Goal: Communication & Community: Share content

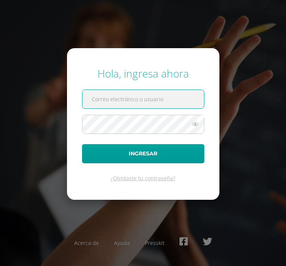
click at [109, 108] on input "text" at bounding box center [142, 99] width 121 height 18
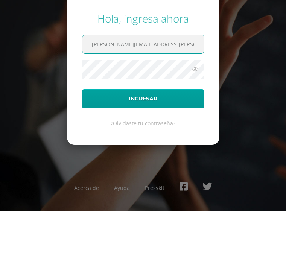
type input "[PERSON_NAME][EMAIL_ADDRESS][PERSON_NAME][DOMAIN_NAME]"
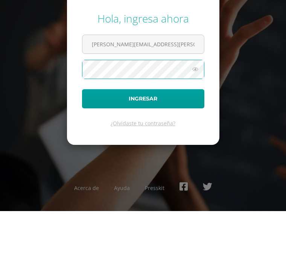
scroll to position [24, 0]
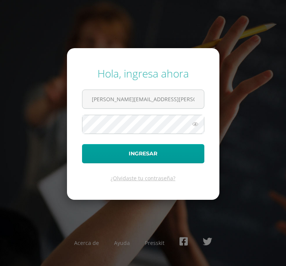
click at [158, 144] on button "Ingresar" at bounding box center [143, 153] width 122 height 19
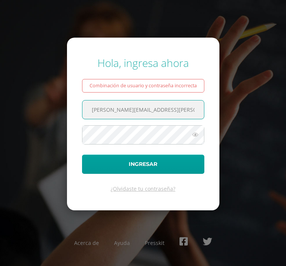
click at [200, 139] on icon at bounding box center [195, 134] width 10 height 9
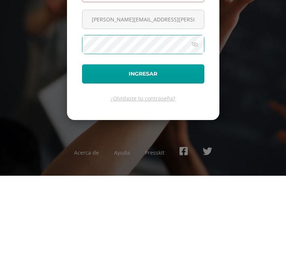
click at [179, 155] on button "Ingresar" at bounding box center [143, 164] width 122 height 19
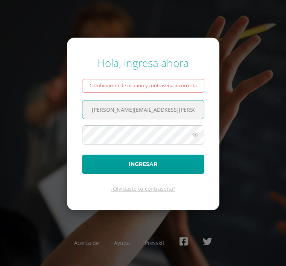
click at [152, 174] on button "Ingresar" at bounding box center [143, 164] width 122 height 19
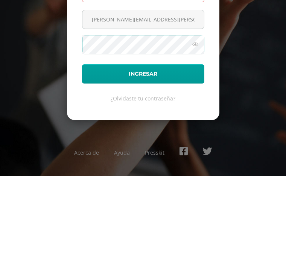
click at [197, 130] on icon at bounding box center [195, 134] width 10 height 9
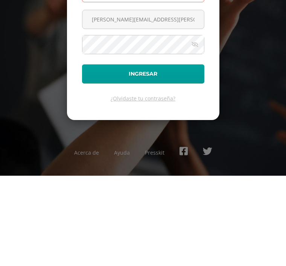
scroll to position [24, 0]
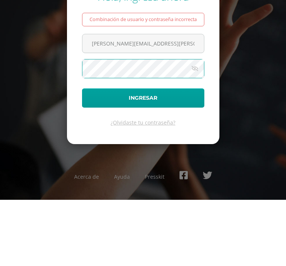
click at [180, 155] on button "Ingresar" at bounding box center [143, 164] width 122 height 19
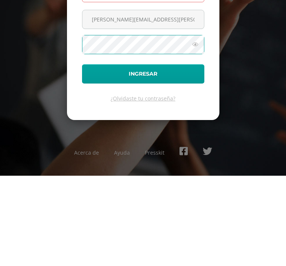
click at [194, 130] on icon at bounding box center [195, 134] width 10 height 9
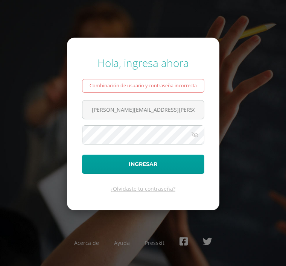
click at [139, 158] on button "Ingresar" at bounding box center [143, 164] width 122 height 19
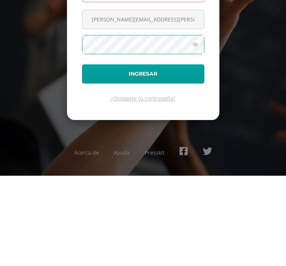
click at [143, 155] on button "Ingresar" at bounding box center [143, 164] width 122 height 19
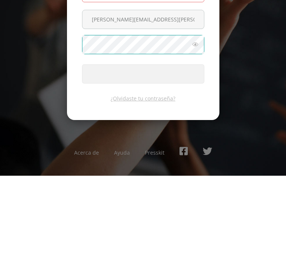
click at [197, 130] on icon at bounding box center [195, 134] width 10 height 9
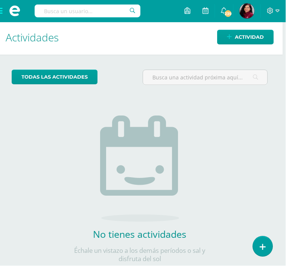
scroll to position [0, 3]
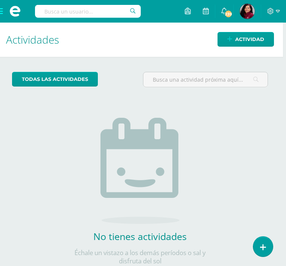
click at [252, 44] on span "Actividad" at bounding box center [249, 39] width 29 height 14
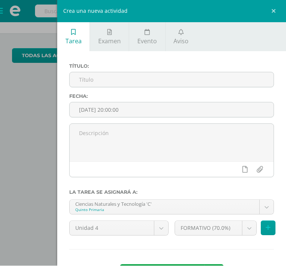
scroll to position [24, 3]
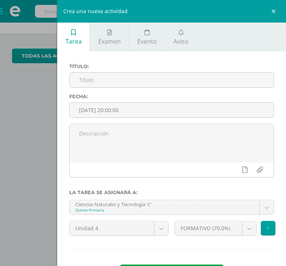
click at [178, 32] on icon at bounding box center [180, 32] width 5 height 6
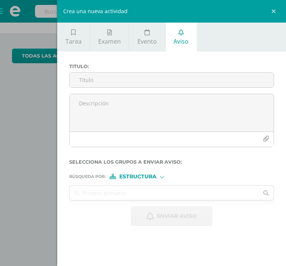
click at [130, 75] on input "Titulo :" at bounding box center [172, 80] width 204 height 15
type input "L"
type input "Avance en plataformas"
click at [120, 106] on textarea at bounding box center [172, 113] width 204 height 38
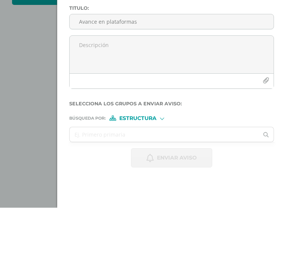
paste textarea "Estimada Familia [PERSON_NAME]: ¡Buenos días! Deseamos que se encuentren bien. …"
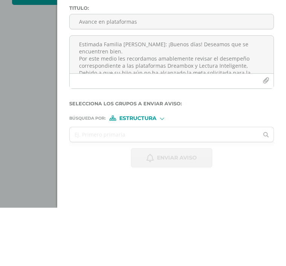
scroll to position [1, 0]
click at [173, 104] on textarea "Estimada Familia [PERSON_NAME]: ¡Buenos días! Deseamos que se encuentren bien. …" at bounding box center [172, 113] width 204 height 38
click at [191, 116] on textarea "Estimada Familia [PERSON_NAME]: ¡Buenas tardes! Deseamos que se encuentren bien…" at bounding box center [172, 113] width 204 height 38
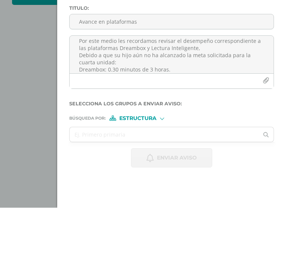
scroll to position [20, 0]
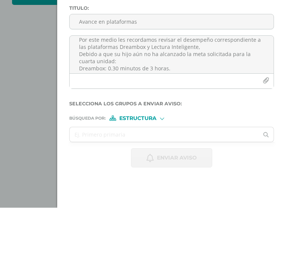
click at [130, 117] on textarea "Estimada Familia [PERSON_NAME]: ¡Buenas tardes! Deseamos que se encuentren bien…" at bounding box center [172, 113] width 204 height 38
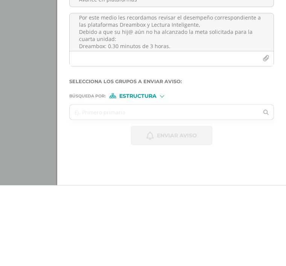
scroll to position [24, 0]
click at [185, 94] on textarea "Estimada Familia [PERSON_NAME]: ¡Buenas tardes! Deseamos que se encuentren bien…" at bounding box center [172, 113] width 204 height 38
click at [191, 94] on textarea "Estimada Familia [PERSON_NAME]: ¡Buenas tardes! Deseamos que se encuentren bien…" at bounding box center [172, 113] width 204 height 38
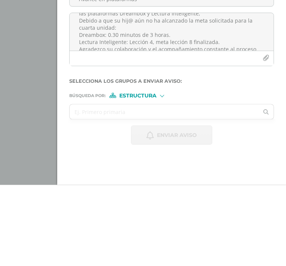
scroll to position [31, 0]
click at [123, 94] on textarea "Estimada Familia [PERSON_NAME]: ¡Buenas tardes! Deseamos que se encuentren bien…" at bounding box center [172, 113] width 204 height 38
click at [129, 94] on textarea "Estimada Familia [PERSON_NAME]: ¡Buenas tardes! Deseamos que se encuentren bien…" at bounding box center [172, 113] width 204 height 38
click at [153, 94] on textarea "Estimada Familia [PERSON_NAME]: ¡Buenas tardes! Deseamos que se encuentren bien…" at bounding box center [172, 113] width 204 height 38
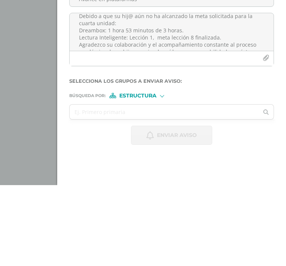
scroll to position [34, 0]
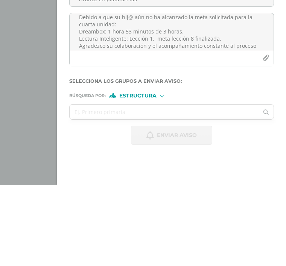
click at [130, 94] on textarea "Estimada Familia [PERSON_NAME]: ¡Buenas tardes! Deseamos que se encuentren bien…" at bounding box center [172, 113] width 204 height 38
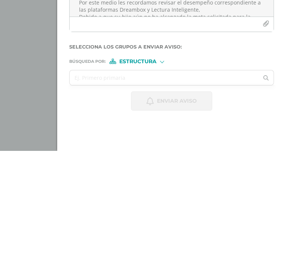
scroll to position [24, 3]
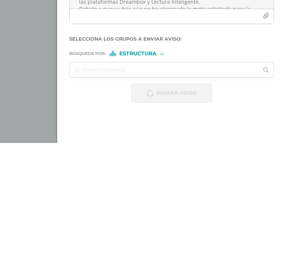
type textarea "Estimada Familia [PERSON_NAME]: ¡Buenas tardes! Deseamos que se encuentren bien…"
click at [131, 185] on input "text" at bounding box center [164, 192] width 189 height 15
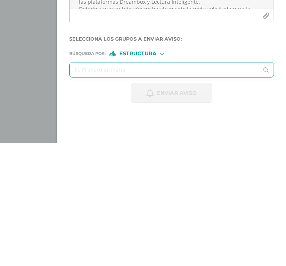
click at [167, 168] on div "Búsqueda por : Estructura Estructura Persona" at bounding box center [171, 173] width 205 height 11
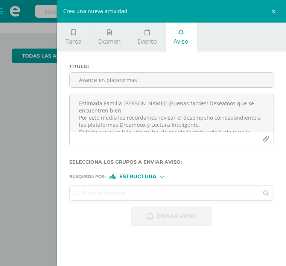
click at [165, 179] on div "Estructura" at bounding box center [137, 176] width 56 height 5
click at [139, 196] on span "Persona" at bounding box center [140, 198] width 27 height 4
click at [118, 199] on input "text" at bounding box center [164, 192] width 189 height 15
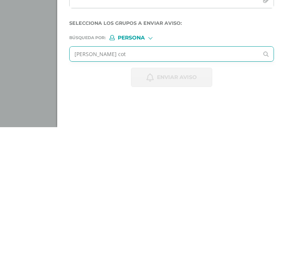
type input "[PERSON_NAME] coti"
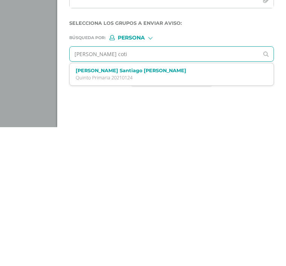
click at [100, 206] on label "[PERSON_NAME] Santiago [PERSON_NAME]" at bounding box center [167, 209] width 183 height 6
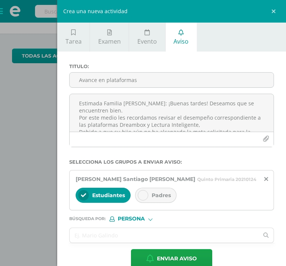
click at [144, 196] on icon at bounding box center [142, 194] width 5 height 5
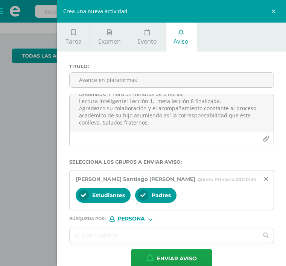
scroll to position [56, 0]
click at [160, 122] on textarea "Estimada Familia [PERSON_NAME]: ¡Buenas tardes! Deseamos que se encuentren bien…" at bounding box center [172, 113] width 204 height 38
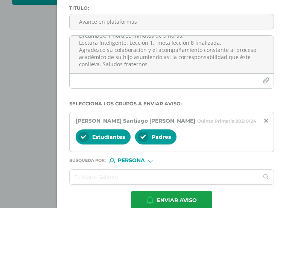
click at [160, 94] on textarea "Estimada Familia [PERSON_NAME]: ¡Buenas tardes! Deseamos que se encuentren bien…" at bounding box center [172, 113] width 204 height 38
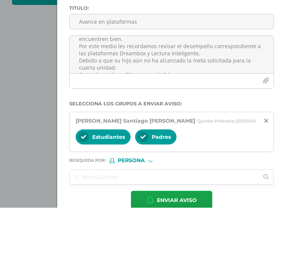
scroll to position [0, 0]
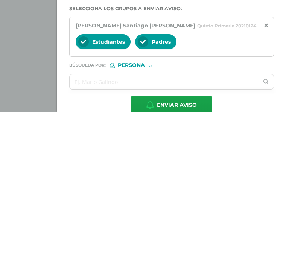
click at [186, 249] on span "Enviar aviso" at bounding box center [177, 258] width 40 height 18
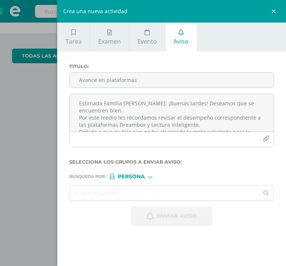
click at [141, 79] on input "Avance en plataformas" at bounding box center [172, 80] width 204 height 15
click at [113, 105] on textarea "Estimada Familia [PERSON_NAME]: ¡Buenas tardes! Deseamos que se encuentren bien…" at bounding box center [172, 113] width 204 height 38
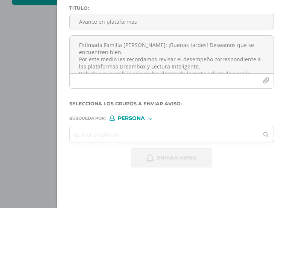
paste textarea
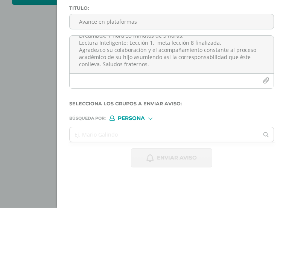
type textarea "Estimada Familia [PERSON_NAME]: ¡Buenas tardes! Deseamos que se encuentren bien…"
click at [95, 73] on input "Avance en plataformas" at bounding box center [172, 80] width 204 height 15
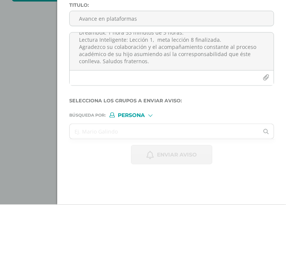
type input "Avance en plataformas"
click at [165, 94] on textarea "Estimada Familia [PERSON_NAME]: ¡Buenas tardes! Deseamos que se encuentren bien…" at bounding box center [172, 113] width 204 height 38
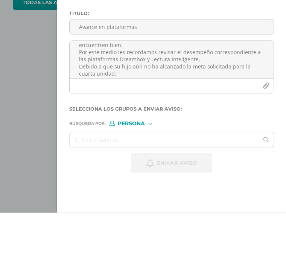
scroll to position [15, 0]
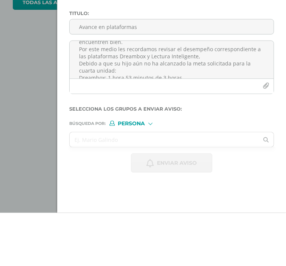
click at [131, 94] on textarea "Estimada Familia [PERSON_NAME]: ¡Buenas tardes! Deseamos que se encuentren bien…" at bounding box center [172, 113] width 204 height 38
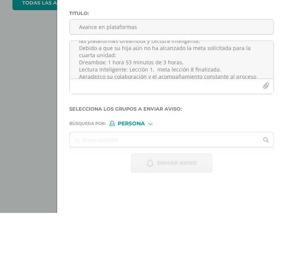
scroll to position [31, 0]
click at [132, 94] on textarea "Estimada Familia [PERSON_NAME]: ¡Buenas tardes! Deseamos que se encuentren bien…" at bounding box center [172, 113] width 204 height 38
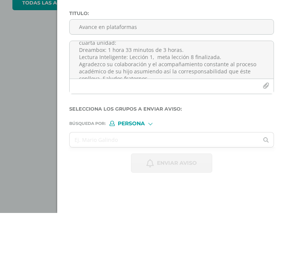
scroll to position [44, 0]
click at [151, 94] on textarea "Estimada Familia [PERSON_NAME]: ¡Buenas tardes! Deseamos que se encuentren bien…" at bounding box center [172, 113] width 204 height 38
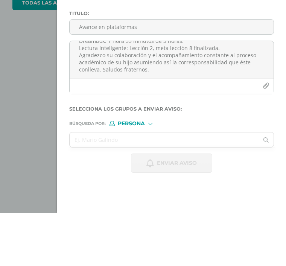
scroll to position [56, 0]
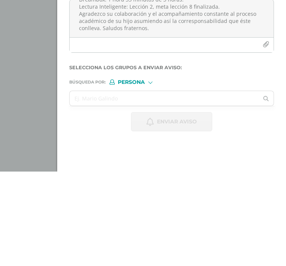
type textarea "Estimada Familia [PERSON_NAME]: ¡Buenas tardes! Deseamos que se encuentren bien…"
click at [155, 185] on input "text" at bounding box center [164, 192] width 189 height 15
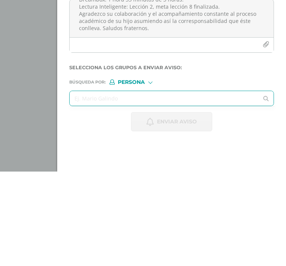
scroll to position [24, 3]
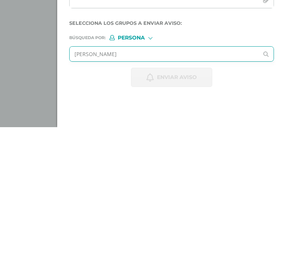
type input "[PERSON_NAME]"
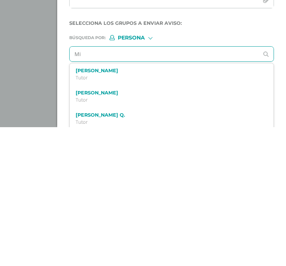
type input "M"
type input "[PERSON_NAME] [PERSON_NAME]"
click at [125, 206] on label "[PERSON_NAME]" at bounding box center [167, 209] width 183 height 6
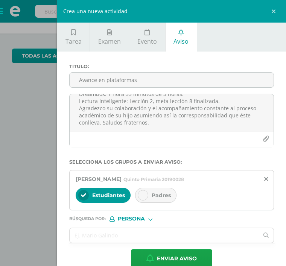
click at [144, 195] on icon at bounding box center [142, 194] width 5 height 5
click at [169, 258] on span "Enviar aviso" at bounding box center [177, 258] width 40 height 18
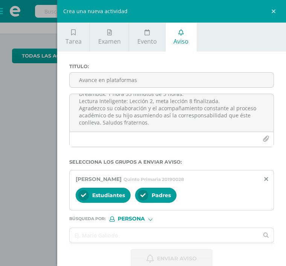
scroll to position [0, 0]
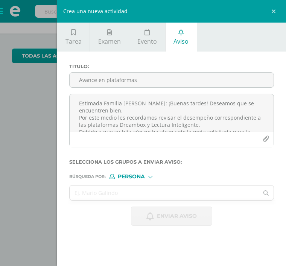
click at [99, 110] on textarea "Estimada Familia [PERSON_NAME]: ¡Buenas tardes! Deseamos que se encuentren bien…" at bounding box center [172, 113] width 204 height 38
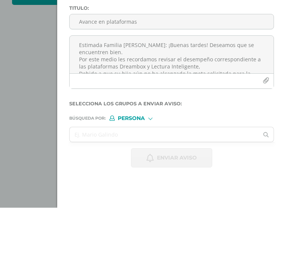
paste textarea "o aún no ha alcanzado la meta solicitada para la cuarta unidad: Dreambox: 1 hor…"
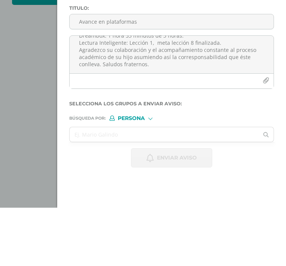
type textarea "Estimada Familia [PERSON_NAME]: ¡Buenas tardes! Deseamos que se encuentren bien…"
click at [114, 73] on input "Avance en plataformas" at bounding box center [172, 80] width 204 height 15
type input "Avance en plataformas"
click at [197, 94] on textarea "Estimada Familia [PERSON_NAME]: ¡Buenas tardes! Deseamos que se encuentren bien…" at bounding box center [172, 113] width 204 height 38
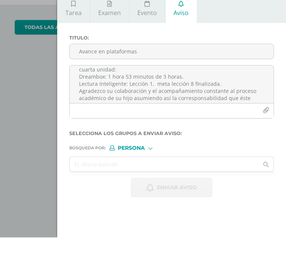
scroll to position [39, 0]
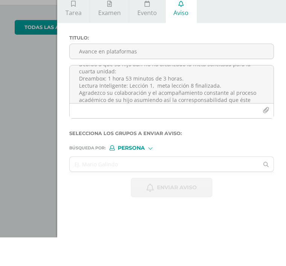
click at [134, 94] on textarea "Estimada Familia [PERSON_NAME]: ¡Buenas tardes! Deseamos que se encuentren bien…" at bounding box center [172, 113] width 204 height 38
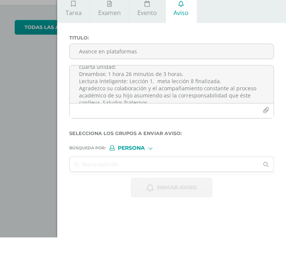
scroll to position [44, 0]
click at [152, 94] on textarea "Estimada Familia [PERSON_NAME]: ¡Buenas tardes! Deseamos que se encuentren bien…" at bounding box center [172, 113] width 204 height 38
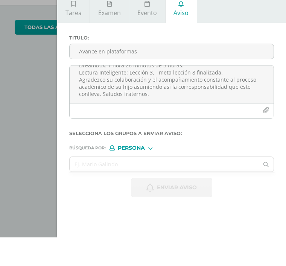
scroll to position [56, 0]
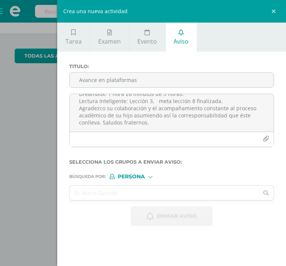
type textarea "Estimada Familia [PERSON_NAME]: ¡Buenas tardes! Deseamos que se encuentren bien…"
click at [114, 193] on input "text" at bounding box center [164, 192] width 189 height 15
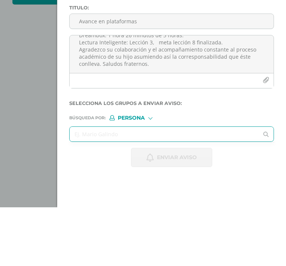
scroll to position [24, 0]
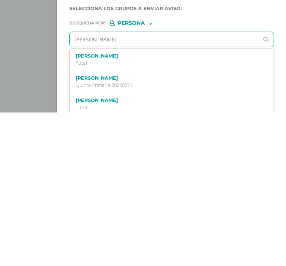
type input "[PERSON_NAME]"
click at [148, 229] on div "[PERSON_NAME] Primaria 20220271" at bounding box center [167, 235] width 183 height 13
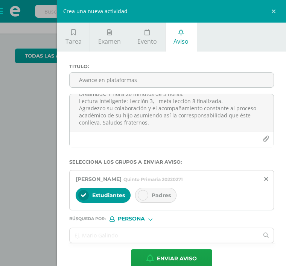
click at [142, 194] on div at bounding box center [143, 195] width 11 height 11
click at [170, 259] on span "Enviar aviso" at bounding box center [177, 258] width 40 height 18
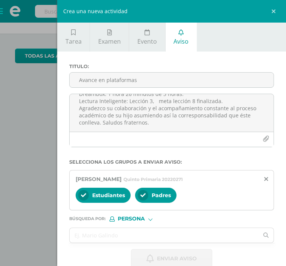
scroll to position [0, 0]
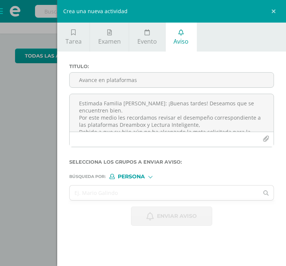
click at [93, 109] on textarea "Estimada Familia [PERSON_NAME]: ¡Buenas tardes! Deseamos que se encuentren bien…" at bounding box center [172, 113] width 204 height 38
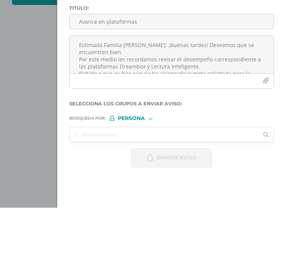
paste textarea "53 minutos de 3 horas. Lectura Inteligente: Lección 1,"
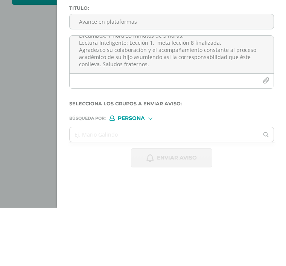
type textarea "Estimada Familia [PERSON_NAME]: ¡Buenas tardes! Deseamos que se encuentren bien…"
click at [103, 73] on input "Avance en plataformas" at bounding box center [172, 80] width 204 height 15
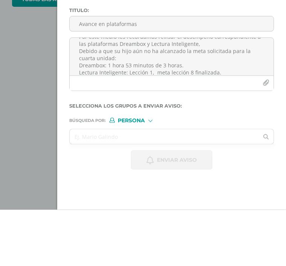
scroll to position [24, 0]
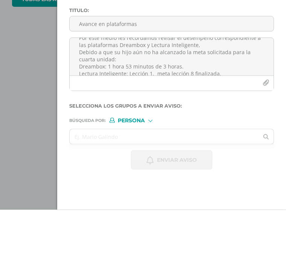
type input "Avance en plataformas"
click at [129, 94] on textarea "Estimada Familia [PERSON_NAME]: ¡Buenas tardes! Deseamos que se encuentren bien…" at bounding box center [172, 113] width 204 height 38
click at [130, 94] on textarea "Estimada Familia [PERSON_NAME]: ¡Buenas tardes! Deseamos que se encuentren bien…" at bounding box center [172, 113] width 204 height 38
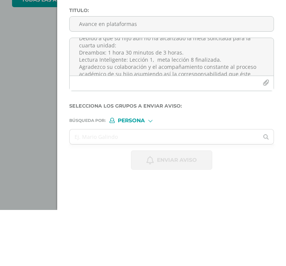
scroll to position [41, 0]
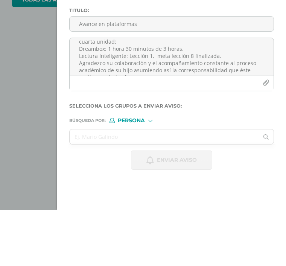
click at [152, 94] on textarea "Estimada Familia [PERSON_NAME]: ¡Buenas tardes! Deseamos que se encuentren bien…" at bounding box center [172, 113] width 204 height 38
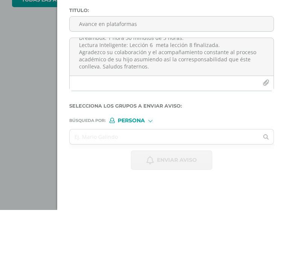
scroll to position [56, 0]
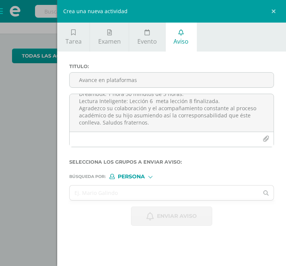
type textarea "Estimada Familia [PERSON_NAME]: ¡Buenas tardes! Deseamos que se encuentren bien…"
click at [113, 197] on input "text" at bounding box center [164, 192] width 189 height 15
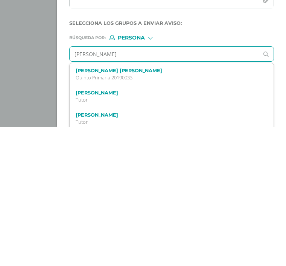
type input "[PERSON_NAME] ro"
click at [150, 206] on label "[PERSON_NAME] [PERSON_NAME]" at bounding box center [167, 209] width 183 height 6
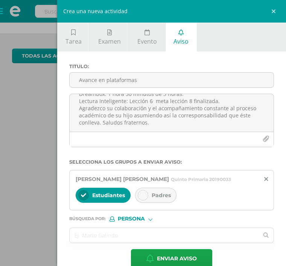
click at [142, 197] on icon at bounding box center [142, 194] width 5 height 5
click at [180, 262] on span "Enviar aviso" at bounding box center [177, 258] width 40 height 18
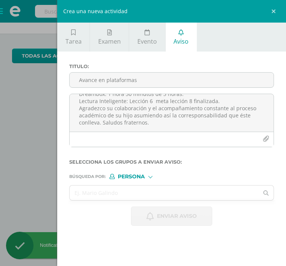
scroll to position [0, 0]
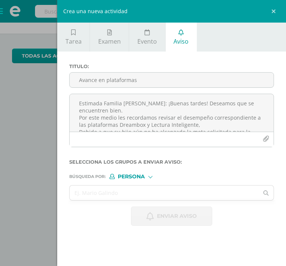
click at [16, 152] on div "Crea una nueva actividad Tarea Examen Evento Aviso Título: Fecha: [DATE] 20:00:…" at bounding box center [143, 133] width 286 height 266
